Goal: Information Seeking & Learning: Learn about a topic

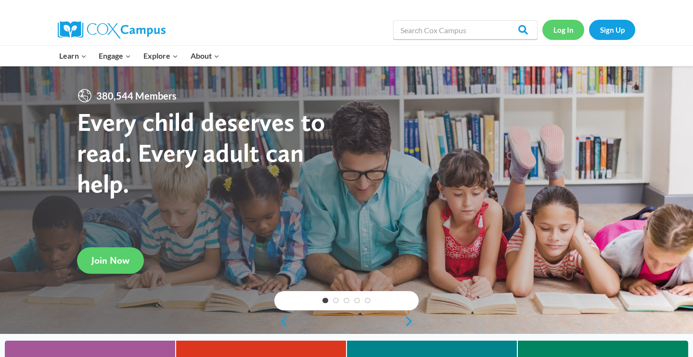
click at [564, 30] on link "Log In" at bounding box center [563, 30] width 42 height 20
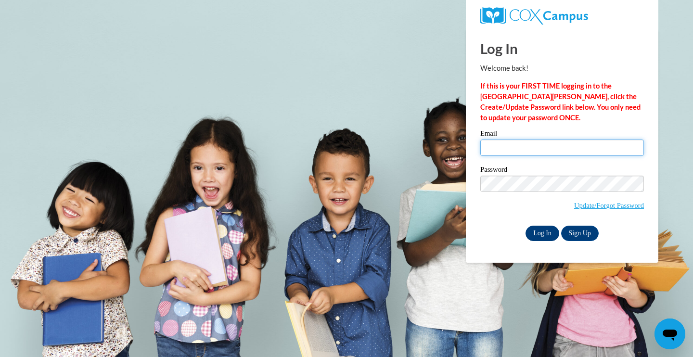
type input "megan.jones@vc-k12.us"
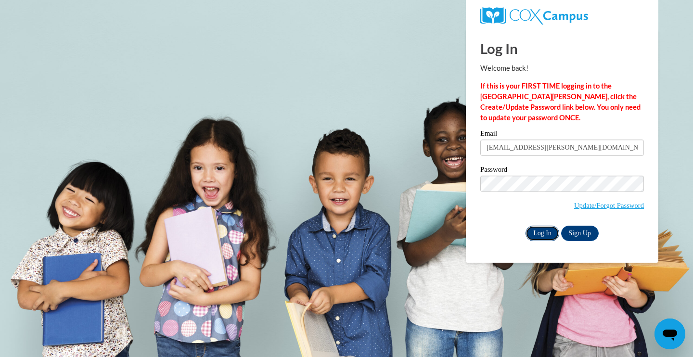
click at [545, 231] on input "Log In" at bounding box center [542, 233] width 34 height 15
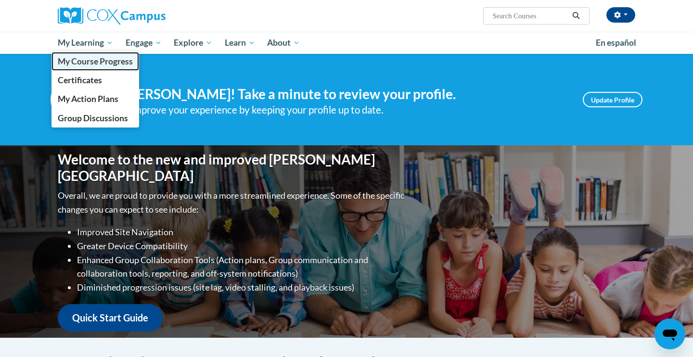
click at [95, 61] on span "My Course Progress" at bounding box center [95, 61] width 75 height 10
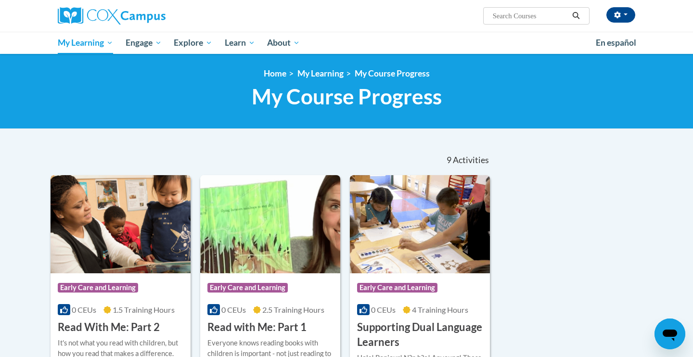
click at [127, 302] on div "Course Category: Early Care and Learning 0 CEUs 1.5 Training Hours COURSE Read …" at bounding box center [121, 304] width 140 height 62
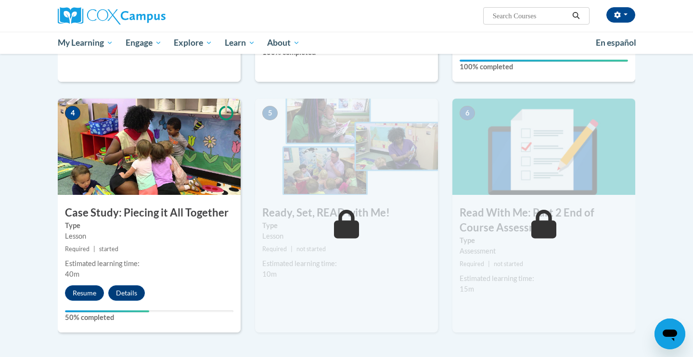
scroll to position [419, 0]
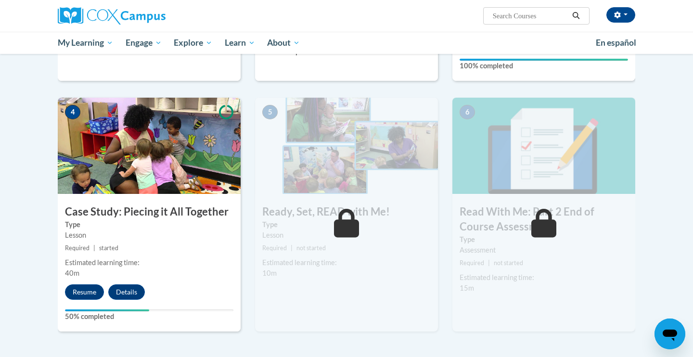
click at [87, 300] on div "4 Case Study: Piecing it All Together Type Lesson Required | started Estimated …" at bounding box center [149, 215] width 183 height 234
click at [85, 295] on button "Resume" at bounding box center [84, 291] width 39 height 15
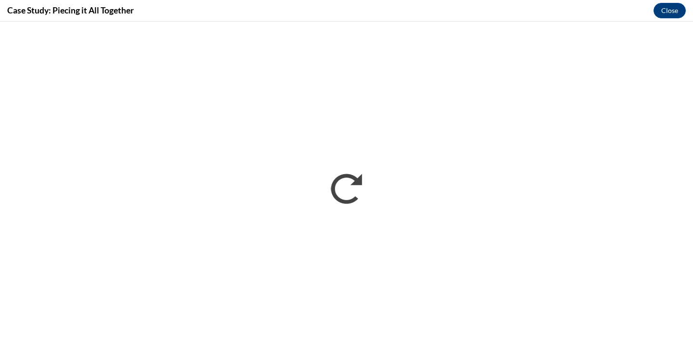
scroll to position [0, 0]
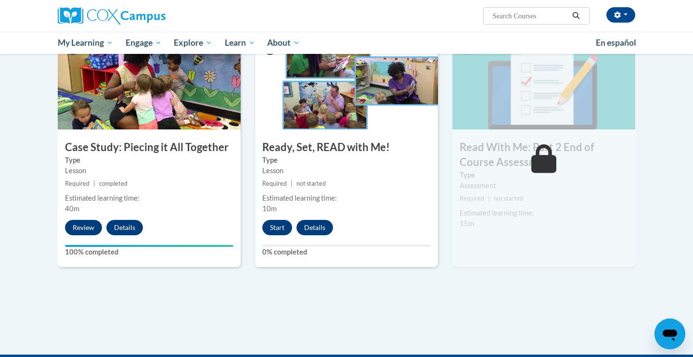
scroll to position [486, 0]
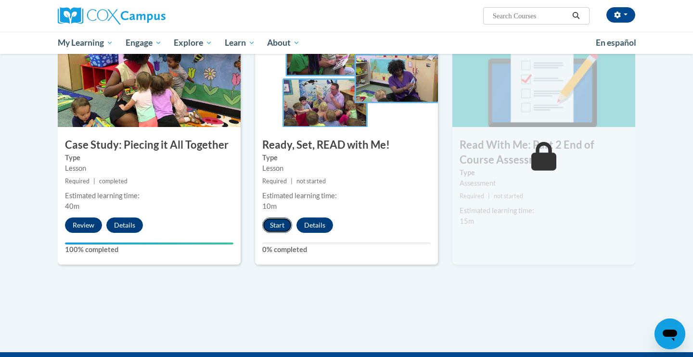
click at [282, 225] on button "Start" at bounding box center [277, 225] width 30 height 15
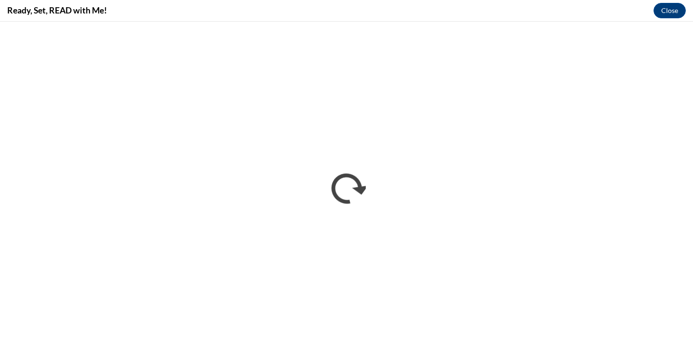
scroll to position [0, 0]
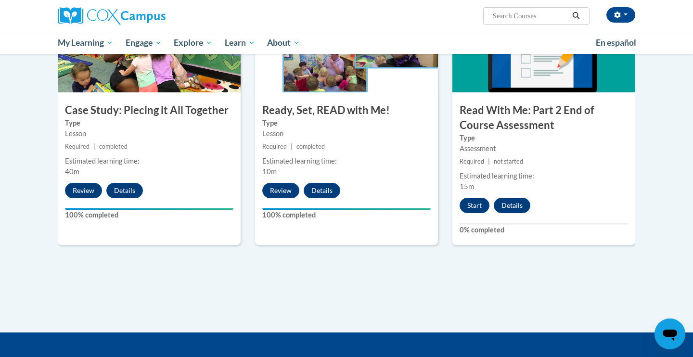
scroll to position [517, 0]
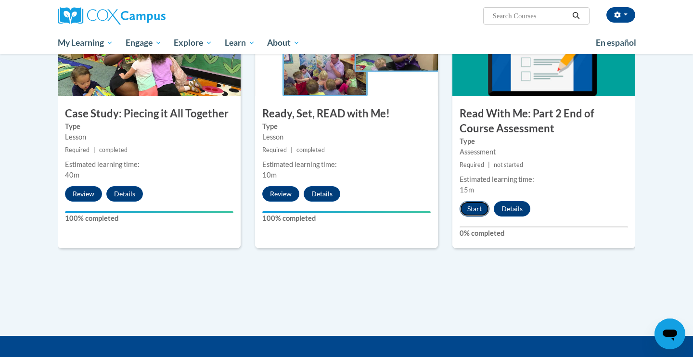
click at [484, 204] on button "Start" at bounding box center [475, 208] width 30 height 15
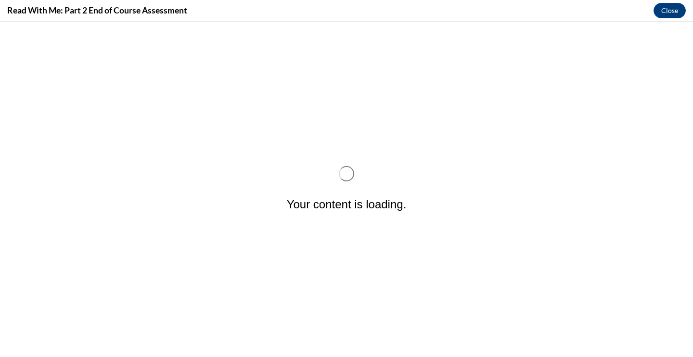
scroll to position [0, 0]
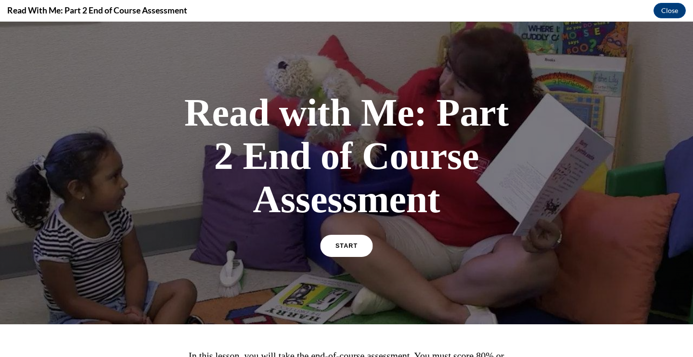
click at [361, 244] on link "START" at bounding box center [346, 246] width 52 height 22
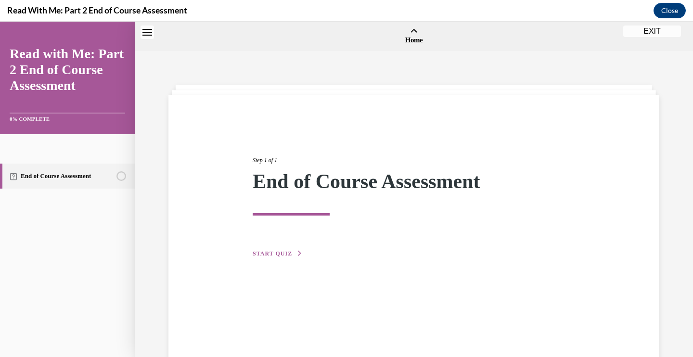
scroll to position [30, 0]
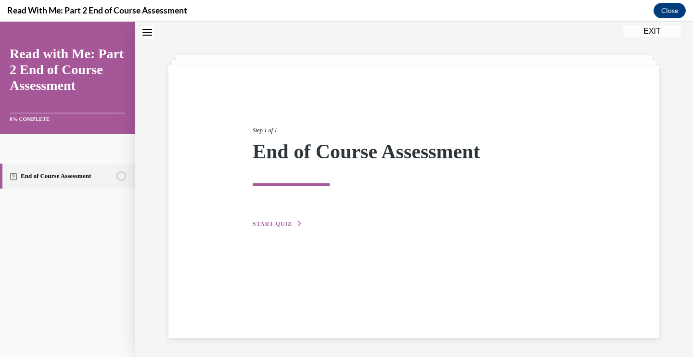
click at [297, 222] on icon "button" at bounding box center [300, 223] width 6 height 5
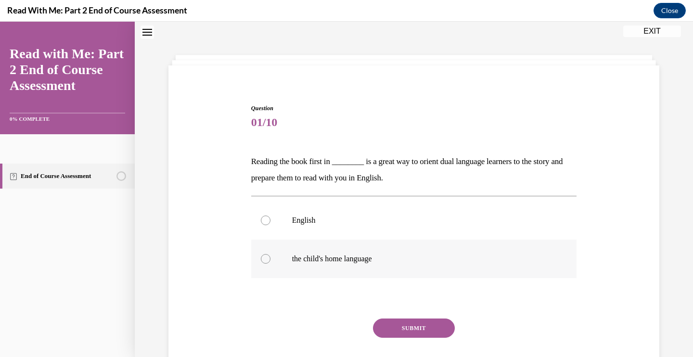
click at [267, 258] on div at bounding box center [266, 259] width 10 height 10
click at [267, 258] on input "the child's home language" at bounding box center [266, 259] width 10 height 10
radio input "true"
click at [389, 329] on button "SUBMIT" at bounding box center [414, 328] width 82 height 19
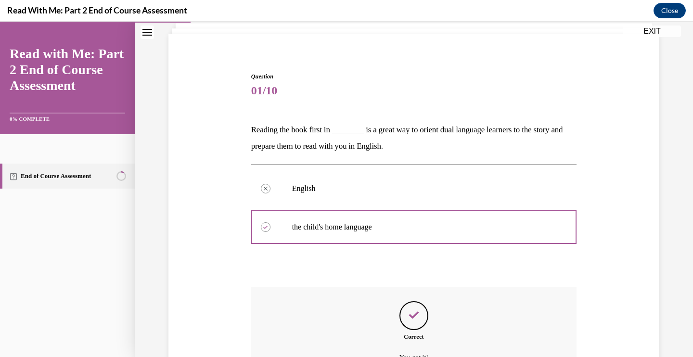
scroll to position [167, 0]
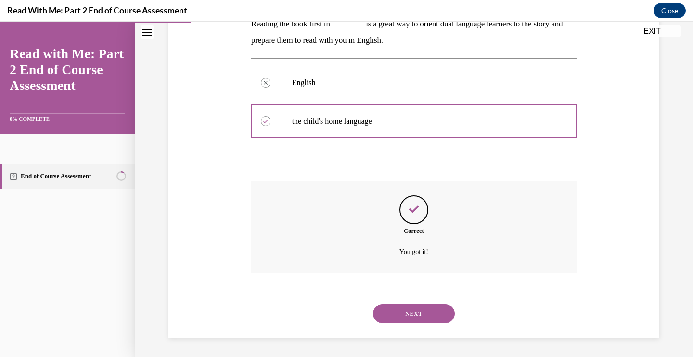
click at [410, 316] on button "NEXT" at bounding box center [414, 313] width 82 height 19
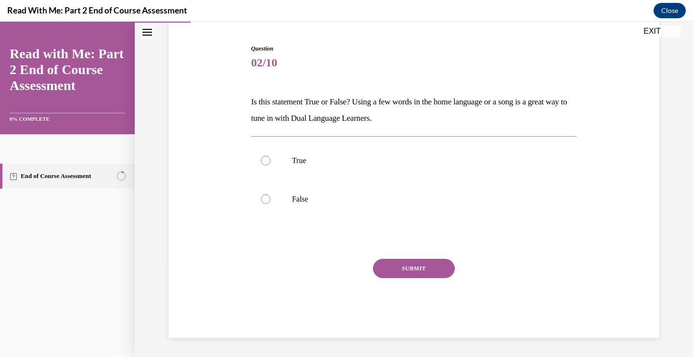
scroll to position [90, 0]
click at [266, 159] on div at bounding box center [266, 161] width 10 height 10
click at [266, 159] on input "True" at bounding box center [266, 161] width 10 height 10
radio input "true"
click at [406, 267] on button "SUBMIT" at bounding box center [414, 268] width 82 height 19
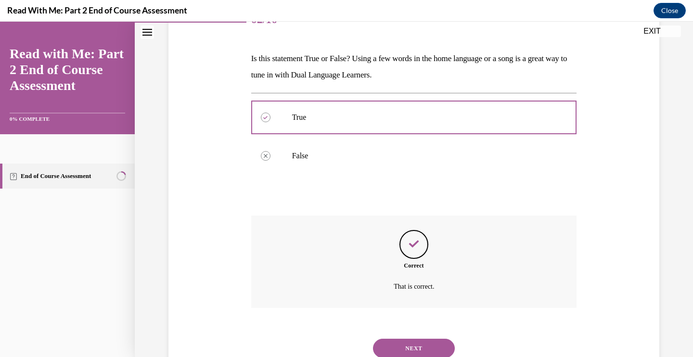
scroll to position [167, 0]
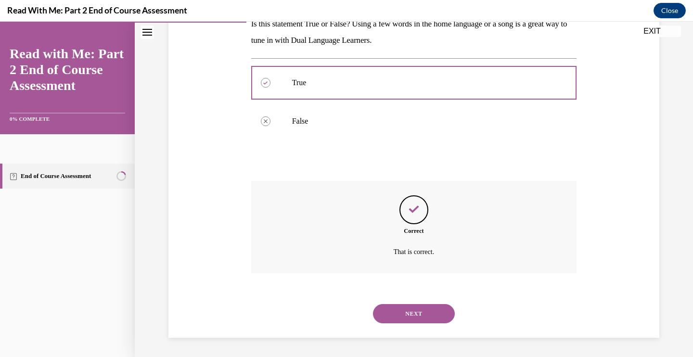
click at [406, 318] on button "NEXT" at bounding box center [414, 313] width 82 height 19
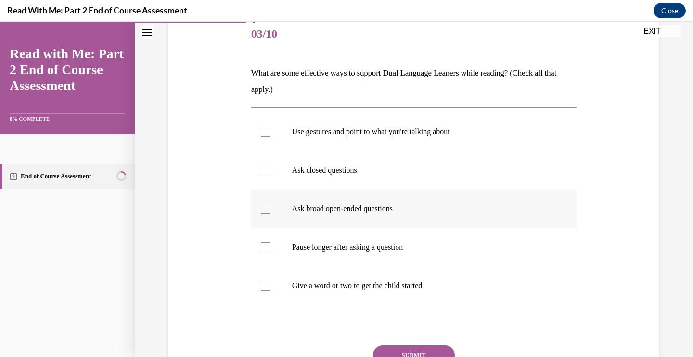
scroll to position [128, 0]
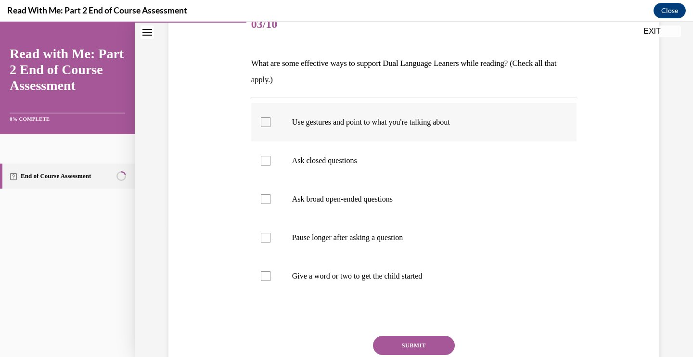
click at [266, 121] on div at bounding box center [266, 122] width 10 height 10
click at [266, 121] on input "Use gestures and point to what you're talking about" at bounding box center [266, 122] width 10 height 10
checkbox input "true"
click at [266, 200] on div at bounding box center [266, 199] width 10 height 10
click at [266, 200] on input "Ask broad open-ended questions" at bounding box center [266, 199] width 10 height 10
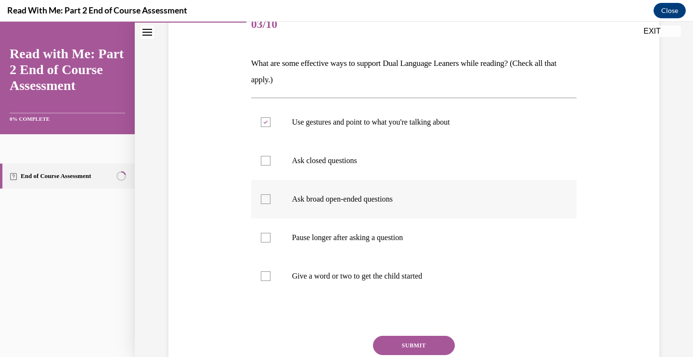
checkbox input "true"
click at [267, 239] on div at bounding box center [266, 238] width 10 height 10
click at [267, 239] on input "Pause longer after asking a question" at bounding box center [266, 238] width 10 height 10
checkbox input "true"
click at [266, 273] on div at bounding box center [266, 276] width 10 height 10
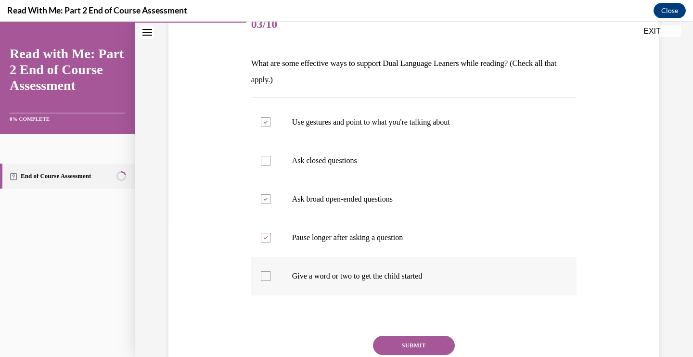
click at [266, 273] on input "Give a word or two to get the child started" at bounding box center [266, 276] width 10 height 10
checkbox input "true"
click at [436, 345] on button "SUBMIT" at bounding box center [414, 345] width 82 height 19
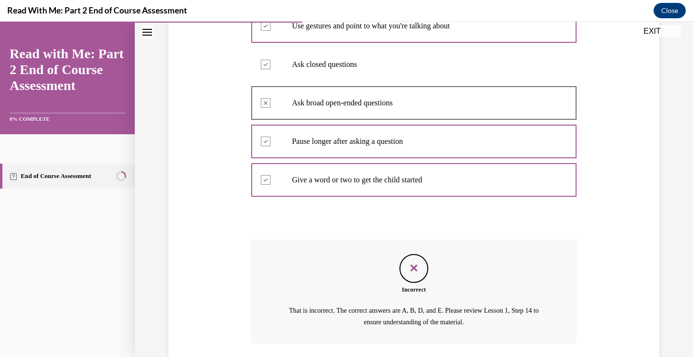
scroll to position [294, 0]
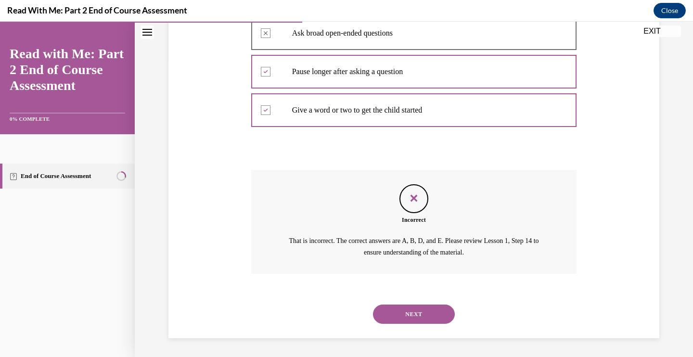
click at [416, 316] on button "NEXT" at bounding box center [414, 314] width 82 height 19
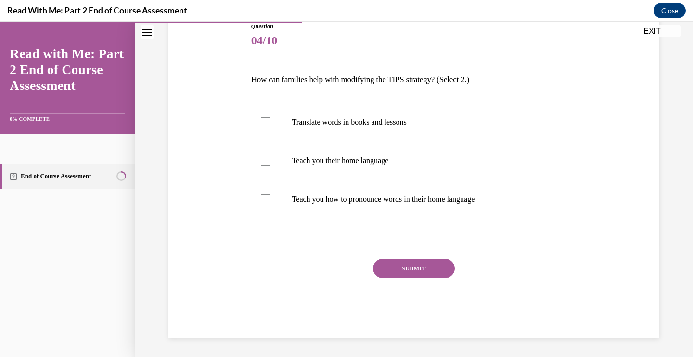
scroll to position [107, 0]
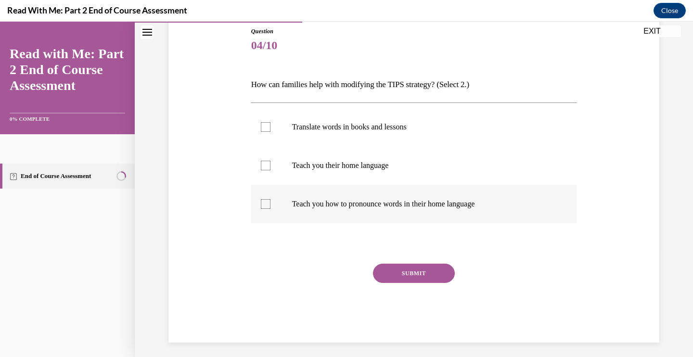
click at [266, 205] on div at bounding box center [266, 204] width 10 height 10
click at [266, 205] on input "Teach you how to pronounce words in their home language" at bounding box center [266, 204] width 10 height 10
checkbox input "true"
click at [265, 129] on div at bounding box center [266, 127] width 10 height 10
click at [265, 129] on input "Translate words in books and lessons" at bounding box center [266, 127] width 10 height 10
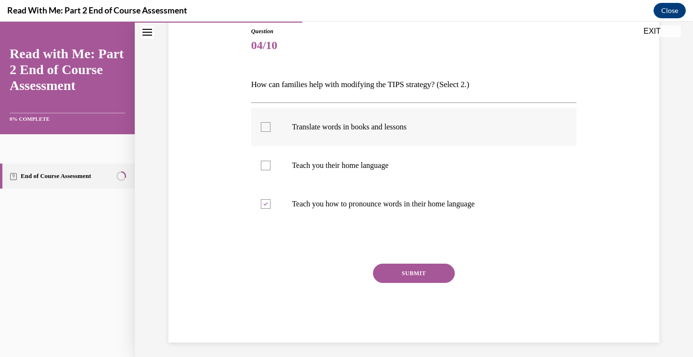
checkbox input "true"
click at [415, 273] on button "SUBMIT" at bounding box center [414, 273] width 82 height 19
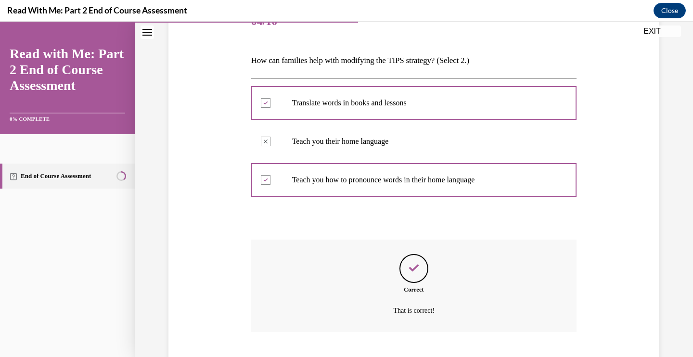
scroll to position [190, 0]
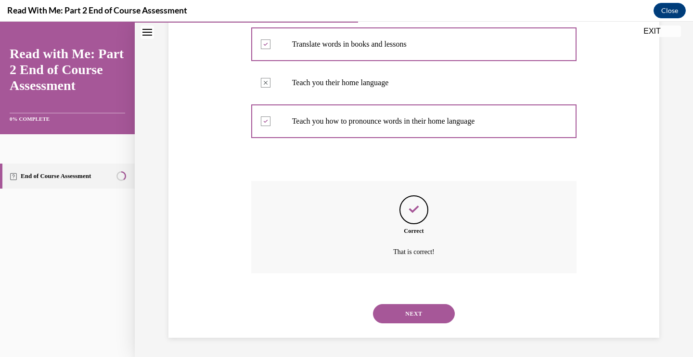
click at [412, 315] on button "NEXT" at bounding box center [414, 313] width 82 height 19
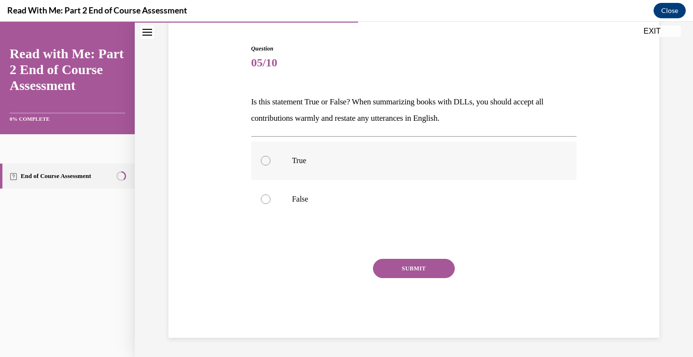
click at [266, 164] on div at bounding box center [266, 161] width 10 height 10
click at [266, 164] on input "True" at bounding box center [266, 161] width 10 height 10
radio input "true"
click at [395, 264] on button "SUBMIT" at bounding box center [414, 268] width 82 height 19
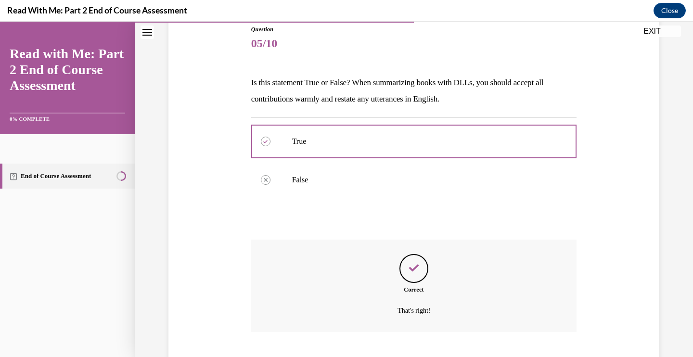
scroll to position [167, 0]
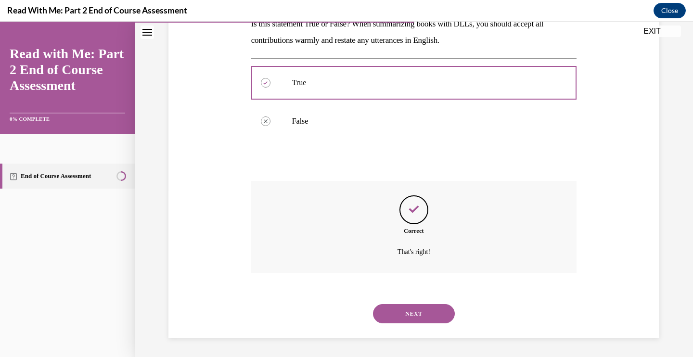
click at [417, 317] on button "NEXT" at bounding box center [414, 313] width 82 height 19
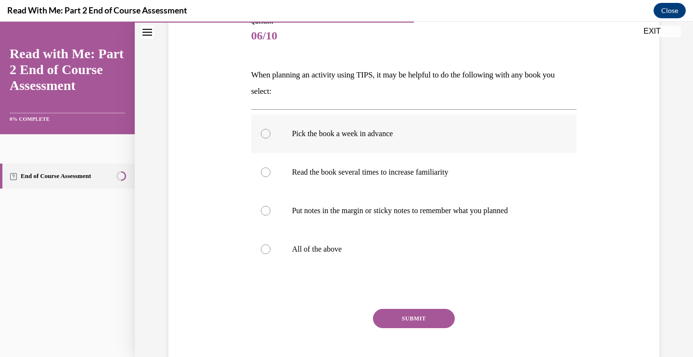
scroll to position [117, 0]
click at [269, 252] on label "All of the above" at bounding box center [414, 249] width 326 height 38
click at [269, 252] on input "All of the above" at bounding box center [266, 249] width 10 height 10
radio input "true"
click at [402, 319] on button "SUBMIT" at bounding box center [414, 317] width 82 height 19
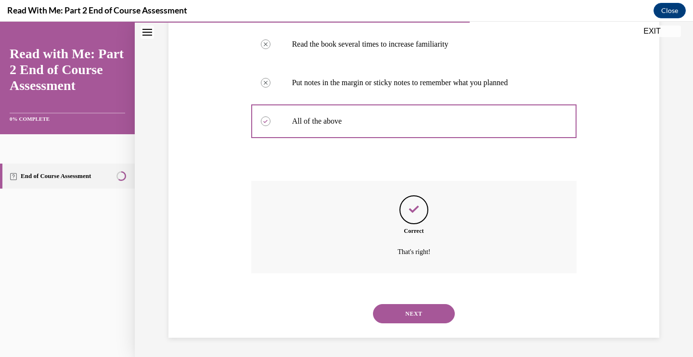
click at [409, 315] on button "NEXT" at bounding box center [414, 313] width 82 height 19
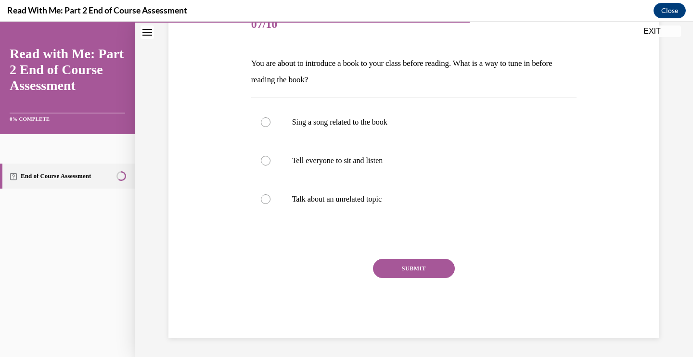
scroll to position [107, 0]
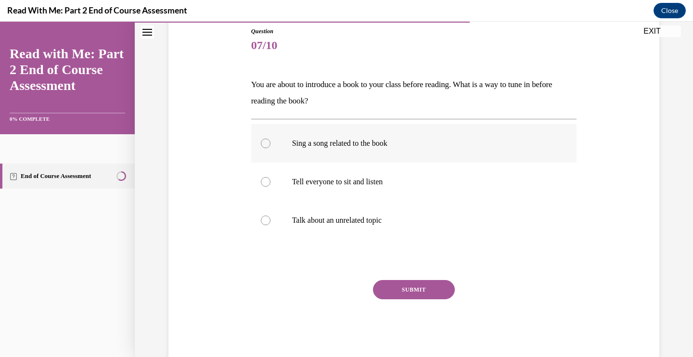
click at [261, 144] on div at bounding box center [266, 144] width 10 height 10
click at [261, 144] on input "Sing a song related to the book" at bounding box center [266, 144] width 10 height 10
radio input "true"
click at [421, 291] on button "SUBMIT" at bounding box center [414, 289] width 82 height 19
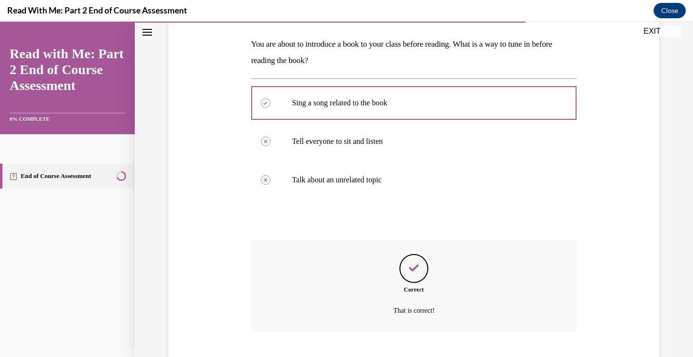
scroll to position [206, 0]
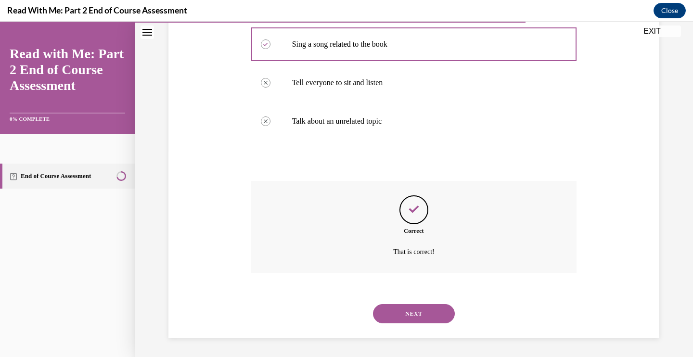
click at [425, 314] on button "NEXT" at bounding box center [414, 313] width 82 height 19
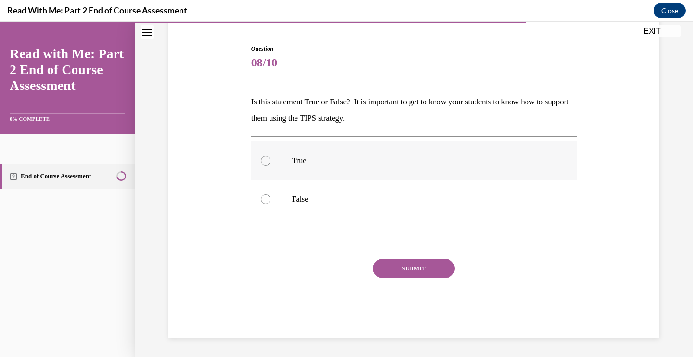
click at [266, 163] on div at bounding box center [266, 161] width 10 height 10
click at [266, 163] on input "True" at bounding box center [266, 161] width 10 height 10
radio input "true"
click at [389, 266] on button "SUBMIT" at bounding box center [414, 268] width 82 height 19
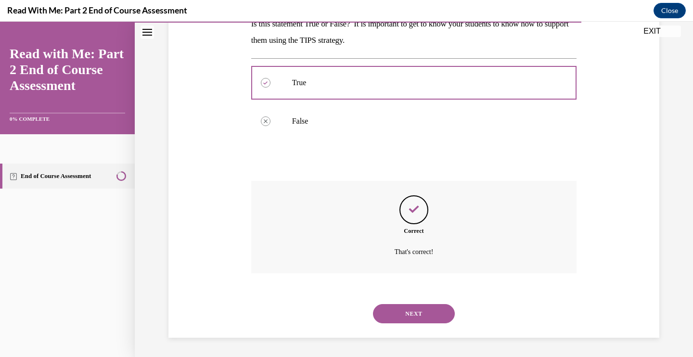
click at [414, 320] on button "NEXT" at bounding box center [414, 313] width 82 height 19
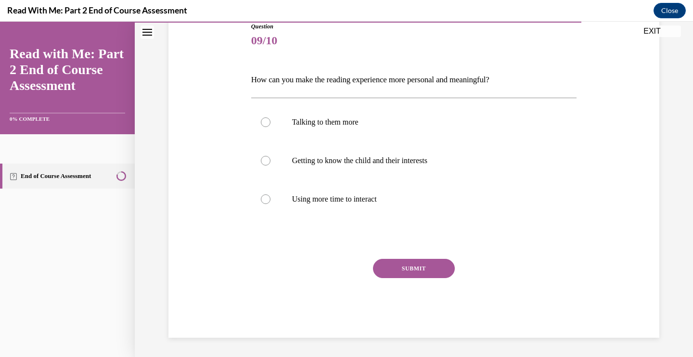
scroll to position [107, 0]
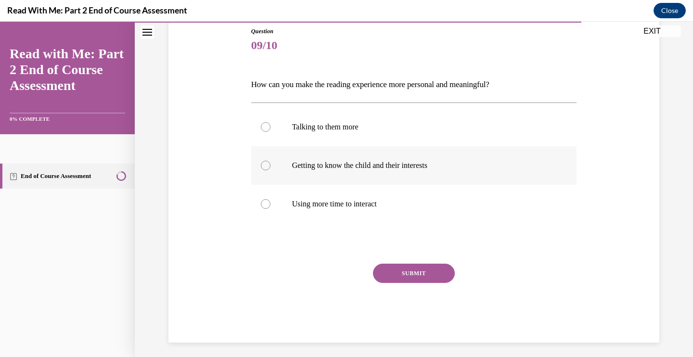
click at [267, 167] on div at bounding box center [266, 166] width 10 height 10
click at [267, 167] on input "Getting to know the child and their interests" at bounding box center [266, 166] width 10 height 10
radio input "true"
click at [396, 268] on button "SUBMIT" at bounding box center [414, 273] width 82 height 19
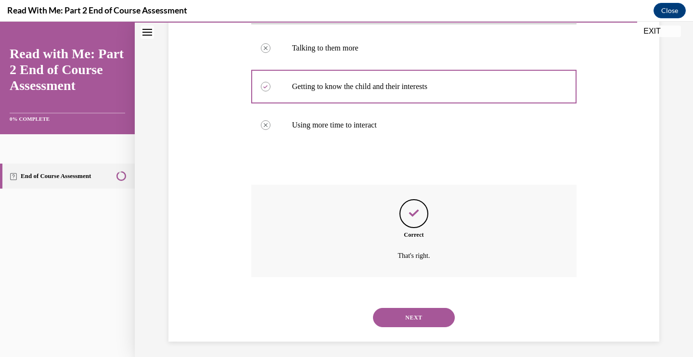
scroll to position [190, 0]
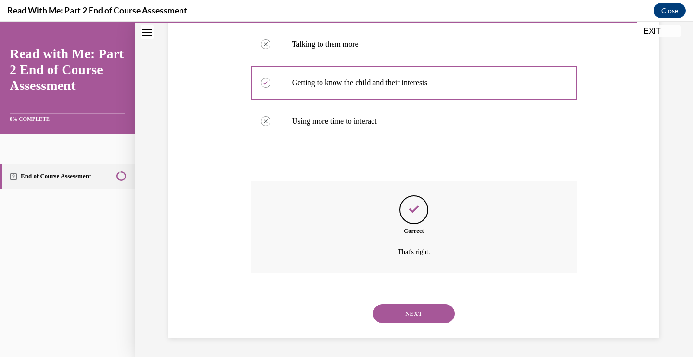
click at [413, 311] on button "NEXT" at bounding box center [414, 313] width 82 height 19
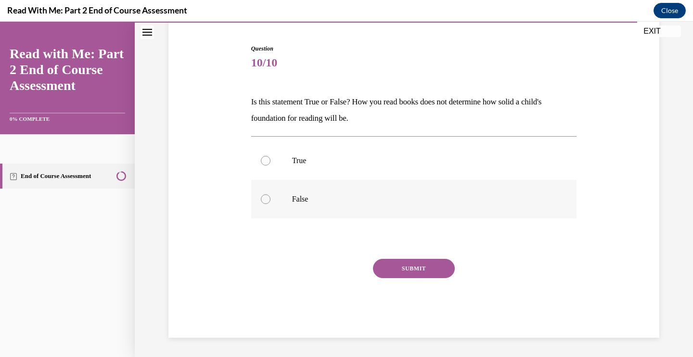
click at [262, 206] on label "False" at bounding box center [414, 199] width 326 height 38
click at [262, 204] on input "False" at bounding box center [266, 199] width 10 height 10
radio input "true"
click at [401, 269] on button "SUBMIT" at bounding box center [414, 268] width 82 height 19
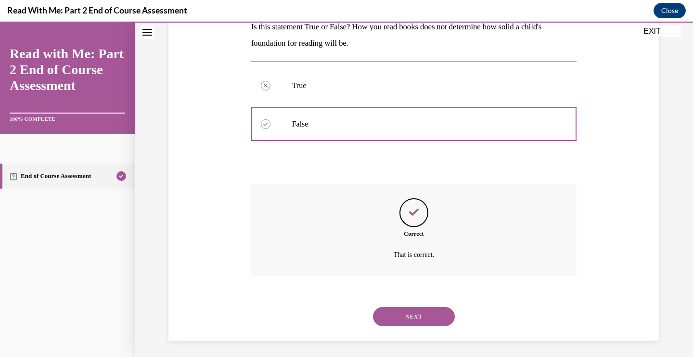
scroll to position [167, 0]
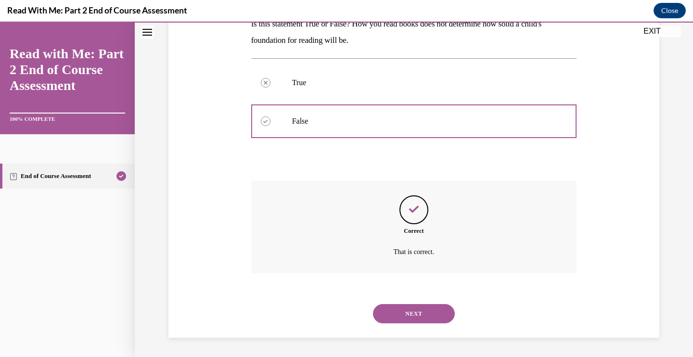
click at [411, 312] on button "NEXT" at bounding box center [414, 313] width 82 height 19
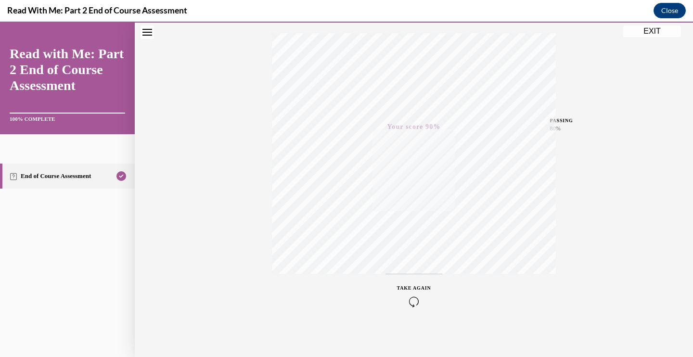
scroll to position [158, 0]
click at [661, 32] on button "EXIT" at bounding box center [652, 32] width 58 height 12
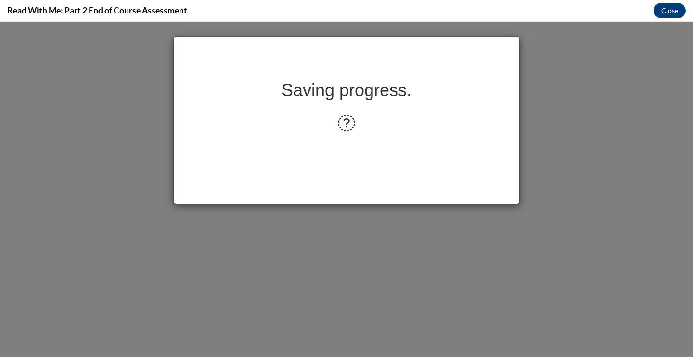
scroll to position [0, 0]
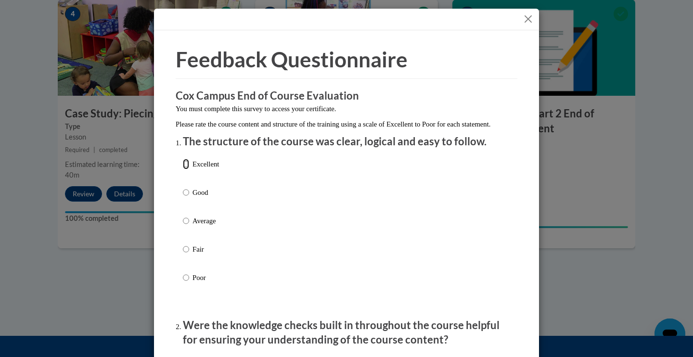
click at [188, 169] on input "Excellent" at bounding box center [186, 164] width 6 height 11
radio input "true"
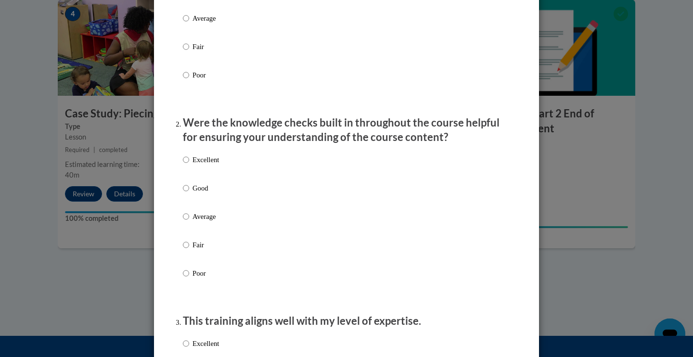
scroll to position [216, 0]
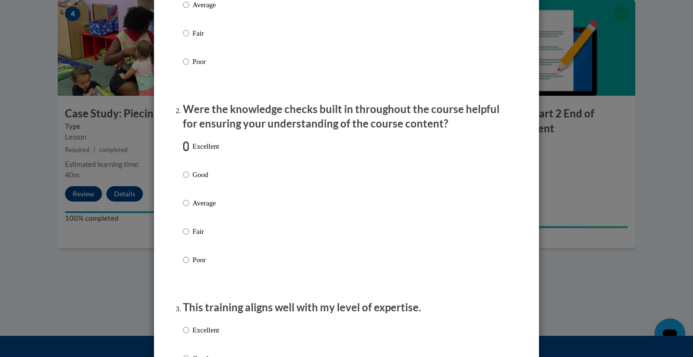
click at [187, 152] on input "Excellent" at bounding box center [186, 146] width 6 height 11
radio input "true"
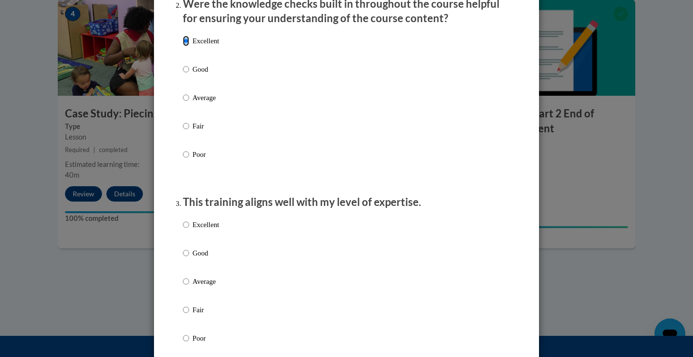
scroll to position [327, 0]
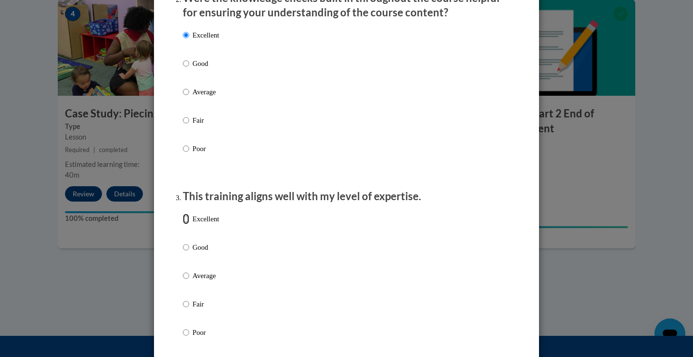
click at [188, 224] on input "Excellent" at bounding box center [186, 219] width 6 height 11
radio input "true"
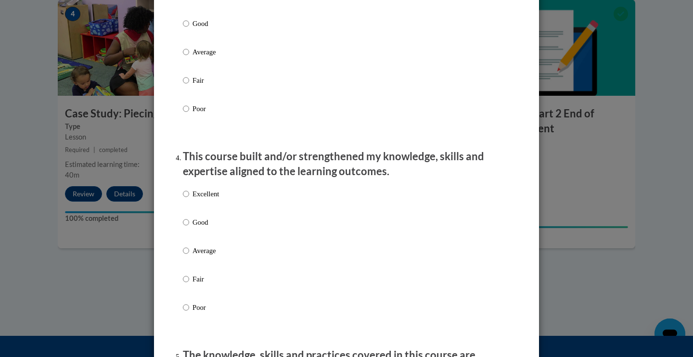
scroll to position [557, 0]
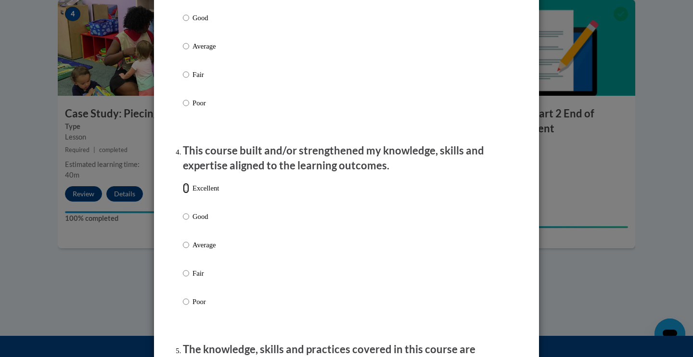
click at [186, 193] on input "Excellent" at bounding box center [186, 188] width 6 height 11
radio input "true"
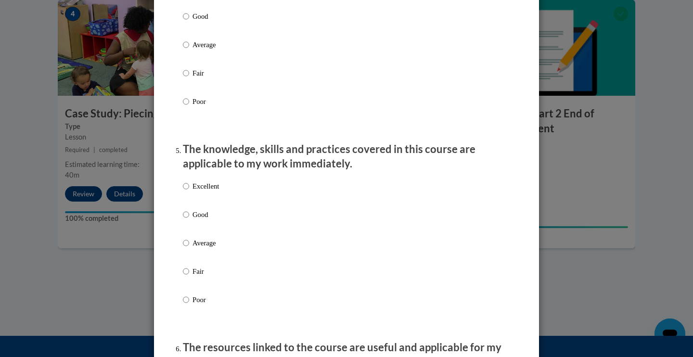
scroll to position [761, 0]
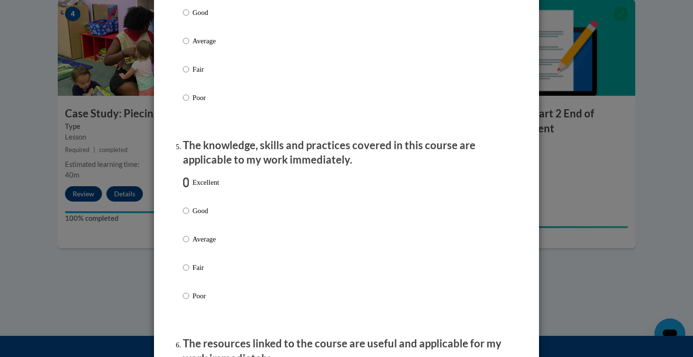
click at [187, 188] on input "Excellent" at bounding box center [186, 182] width 6 height 11
radio input "true"
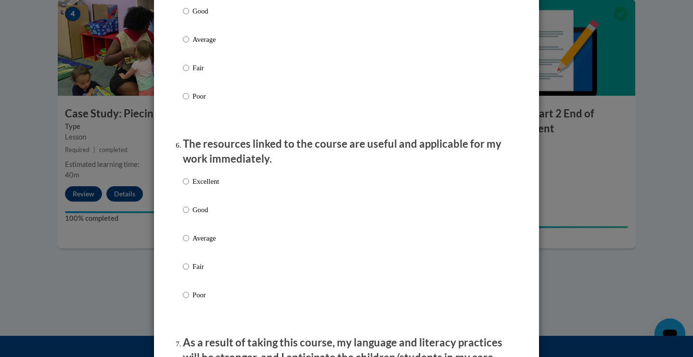
scroll to position [965, 0]
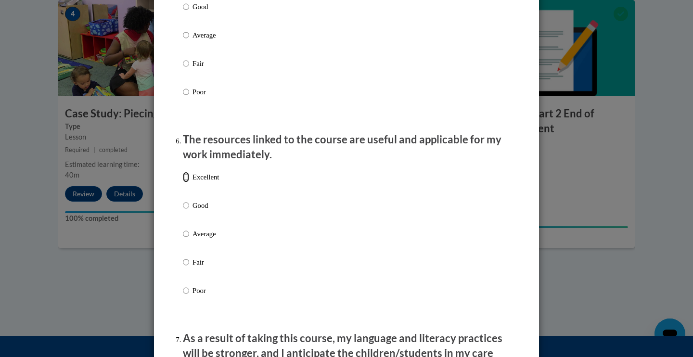
click at [187, 182] on input "Excellent" at bounding box center [186, 177] width 6 height 11
radio input "true"
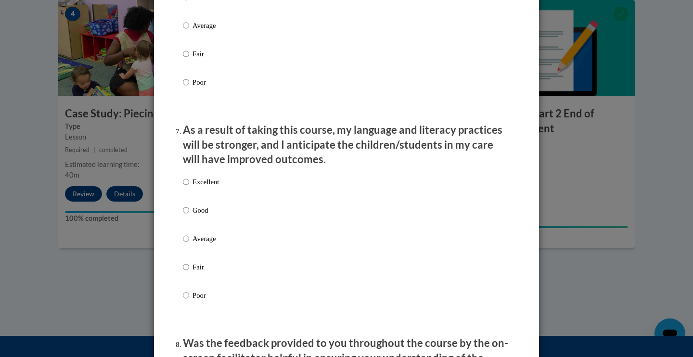
scroll to position [1179, 0]
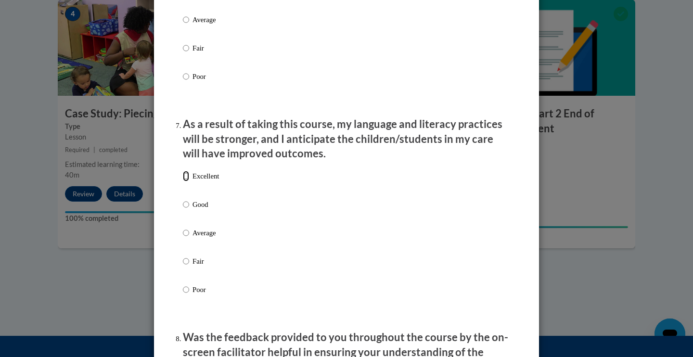
click at [183, 181] on input "Excellent" at bounding box center [186, 176] width 6 height 11
radio input "true"
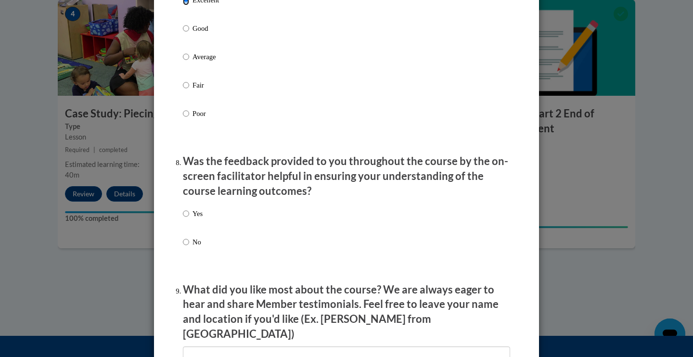
scroll to position [1356, 0]
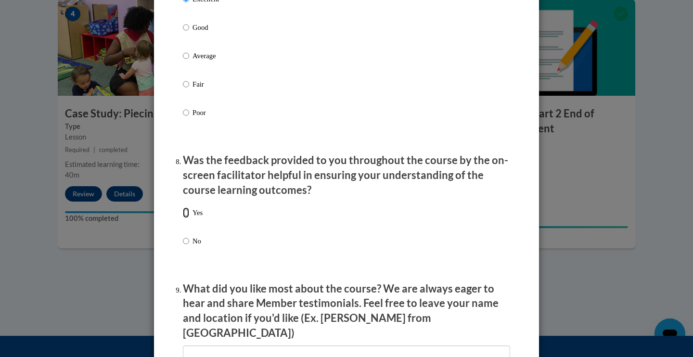
click at [189, 218] on input "Yes" at bounding box center [186, 212] width 6 height 11
radio input "true"
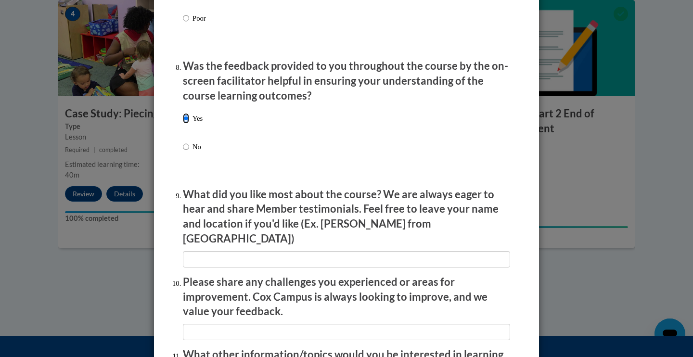
scroll to position [1456, 0]
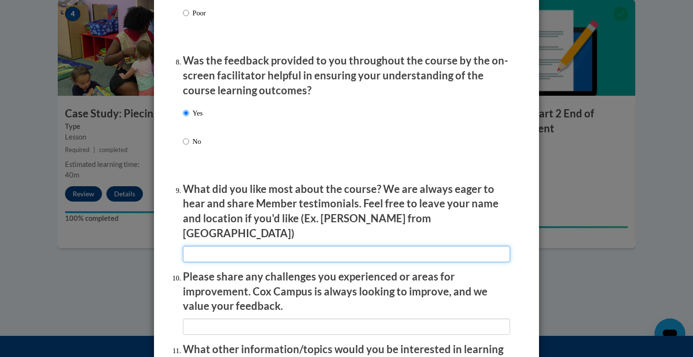
click at [288, 246] on input "textbox" at bounding box center [346, 254] width 327 height 16
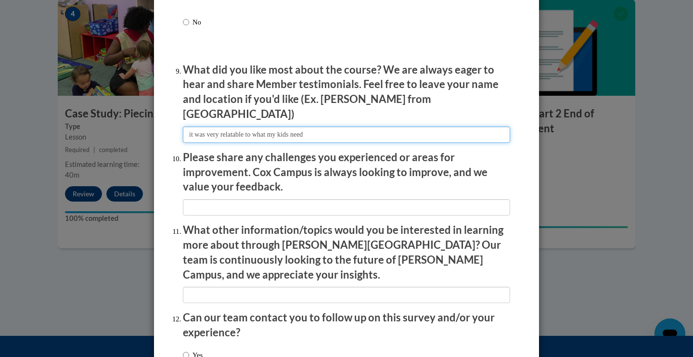
scroll to position [1579, 0]
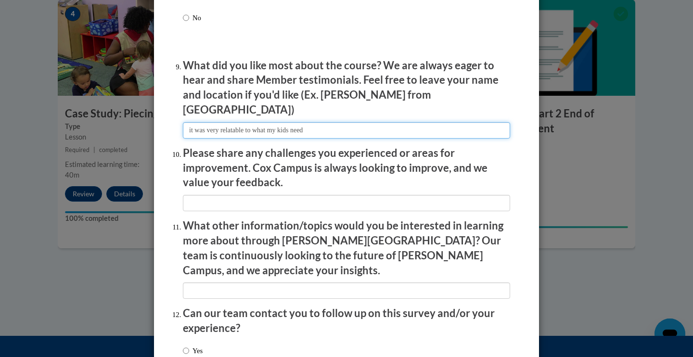
type input "it was very relatable to what my kids need"
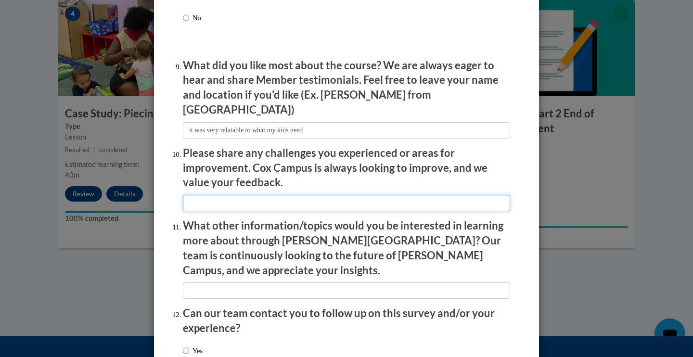
click at [277, 195] on input "textbox" at bounding box center [346, 203] width 327 height 16
type input "no suggestions"
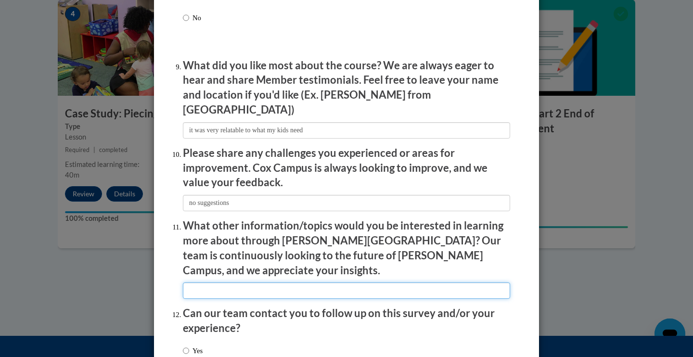
click at [249, 282] on input "textbox" at bounding box center [346, 290] width 327 height 16
type input "autism"
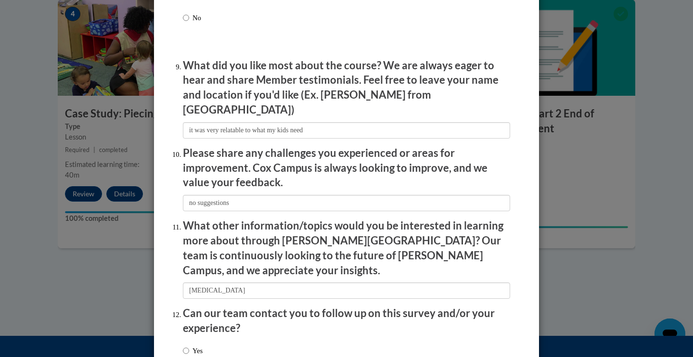
click at [187, 357] on input "No" at bounding box center [186, 364] width 6 height 11
radio input "true"
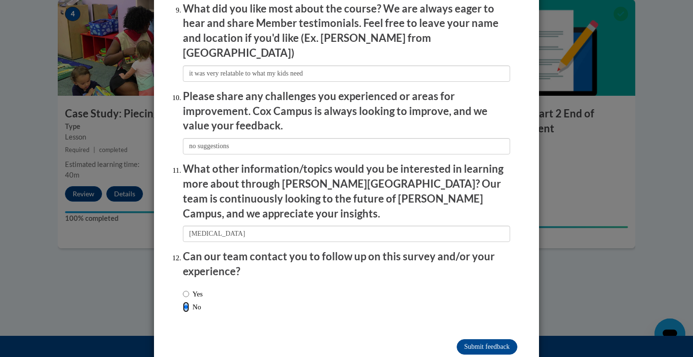
scroll to position [1645, 0]
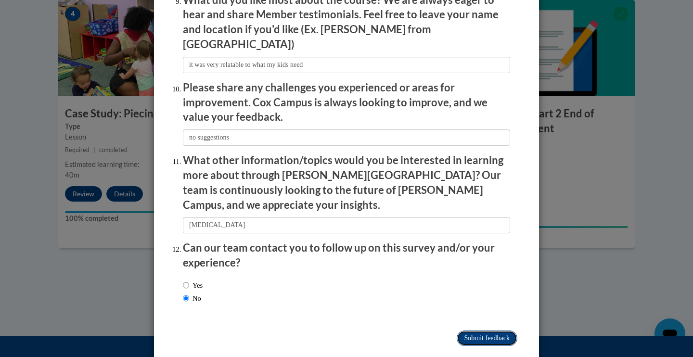
click at [489, 331] on input "Submit feedback" at bounding box center [487, 338] width 61 height 15
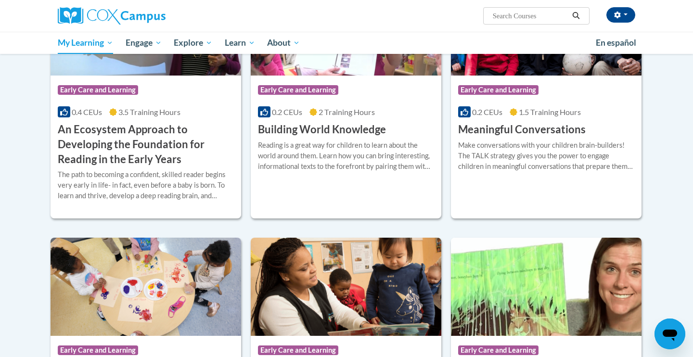
scroll to position [245, 0]
